Goal: Task Accomplishment & Management: Manage account settings

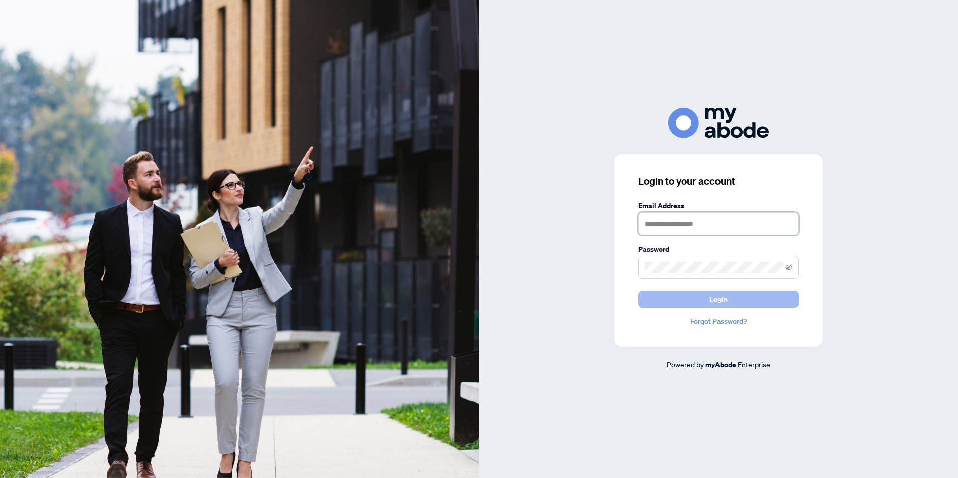
type input "**********"
click at [745, 299] on button "Login" at bounding box center [718, 299] width 160 height 17
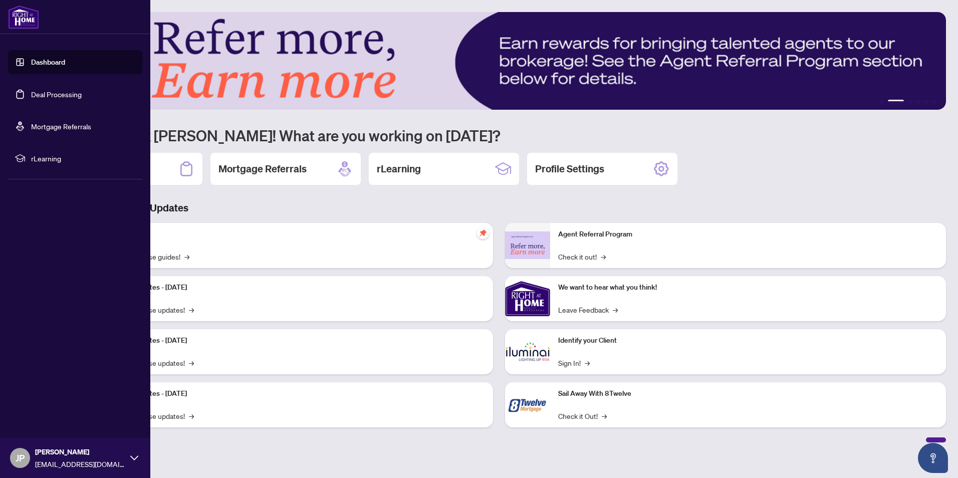
click at [47, 92] on link "Deal Processing" at bounding box center [56, 94] width 51 height 9
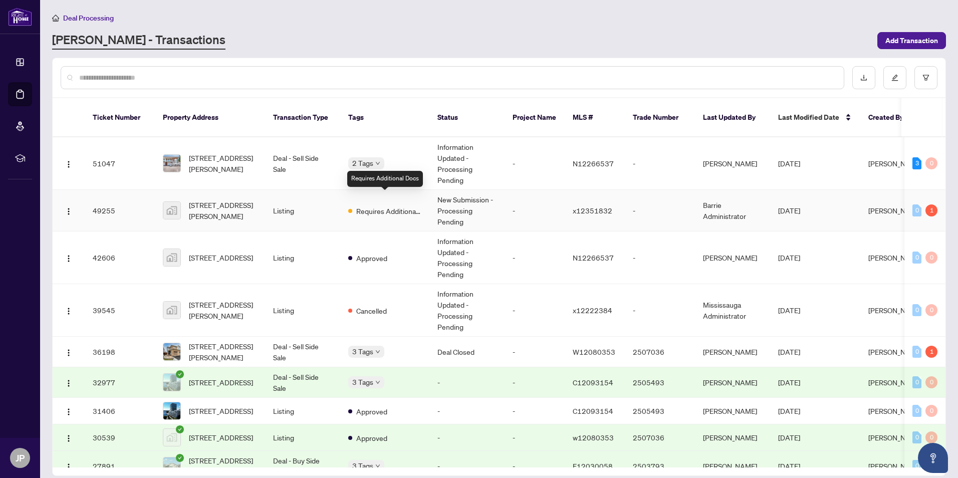
click at [398, 205] on span "Requires Additional Docs" at bounding box center [388, 210] width 65 height 11
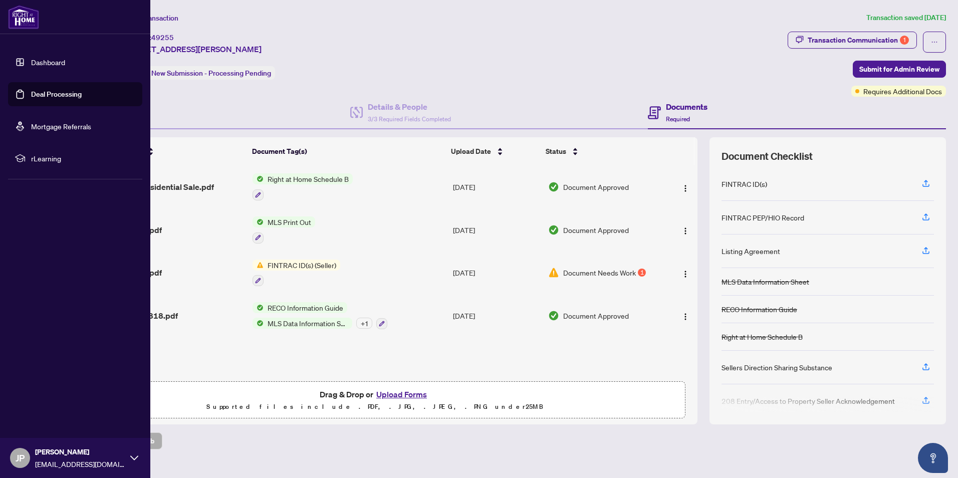
click at [63, 94] on link "Deal Processing" at bounding box center [56, 94] width 51 height 9
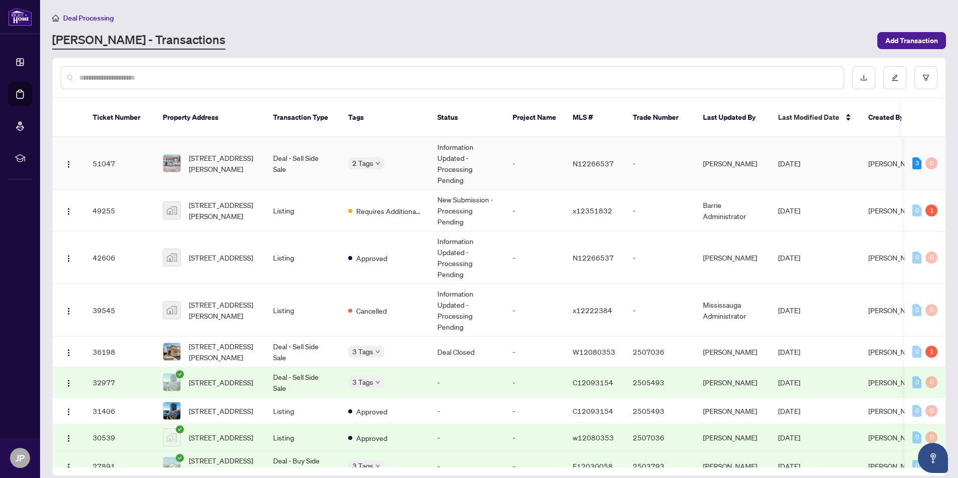
click at [302, 157] on td "Deal - Sell Side Sale" at bounding box center [302, 163] width 75 height 53
